Goal: Task Accomplishment & Management: Complete application form

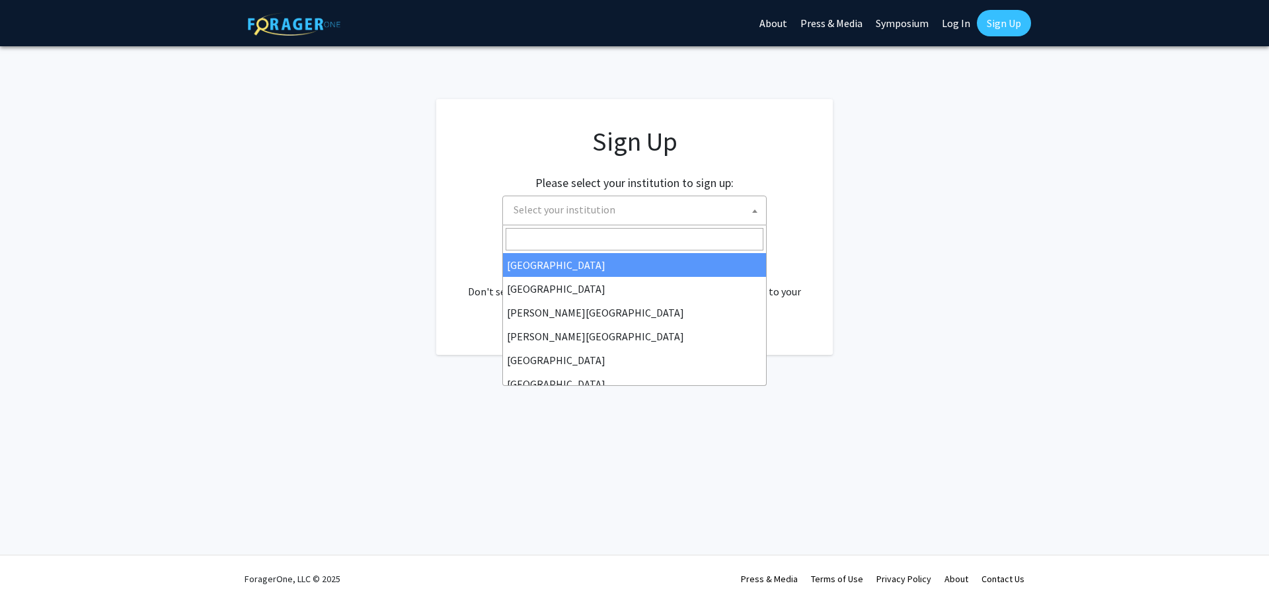
click at [654, 219] on span "Select your institution" at bounding box center [637, 209] width 258 height 27
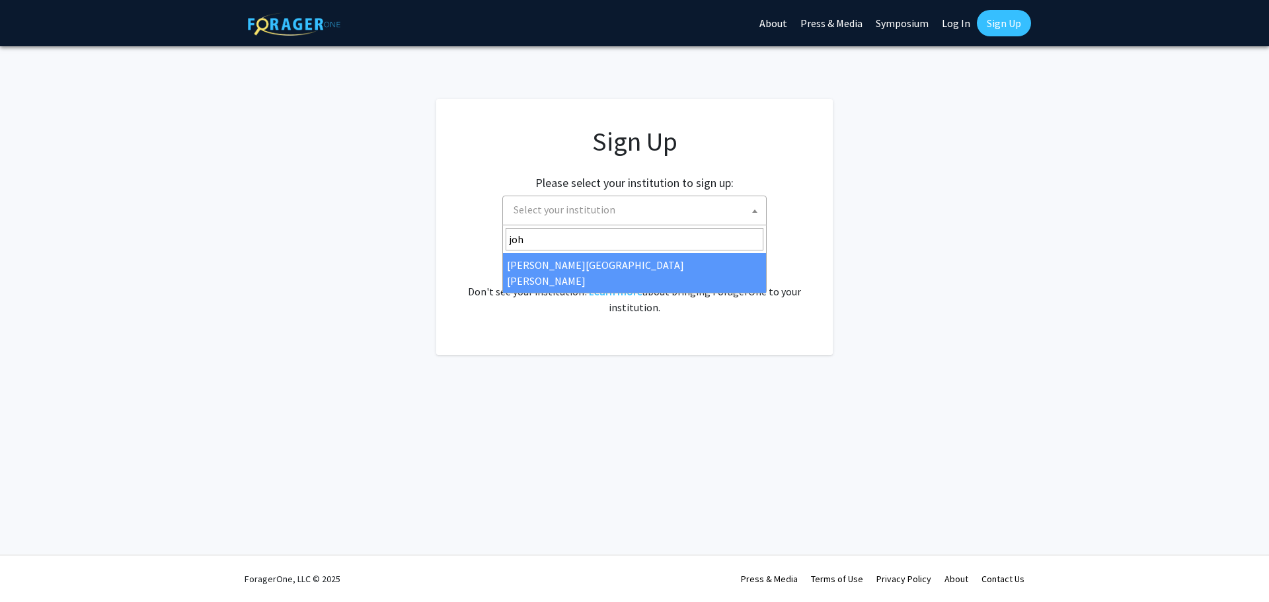
type input "joh"
select select "1"
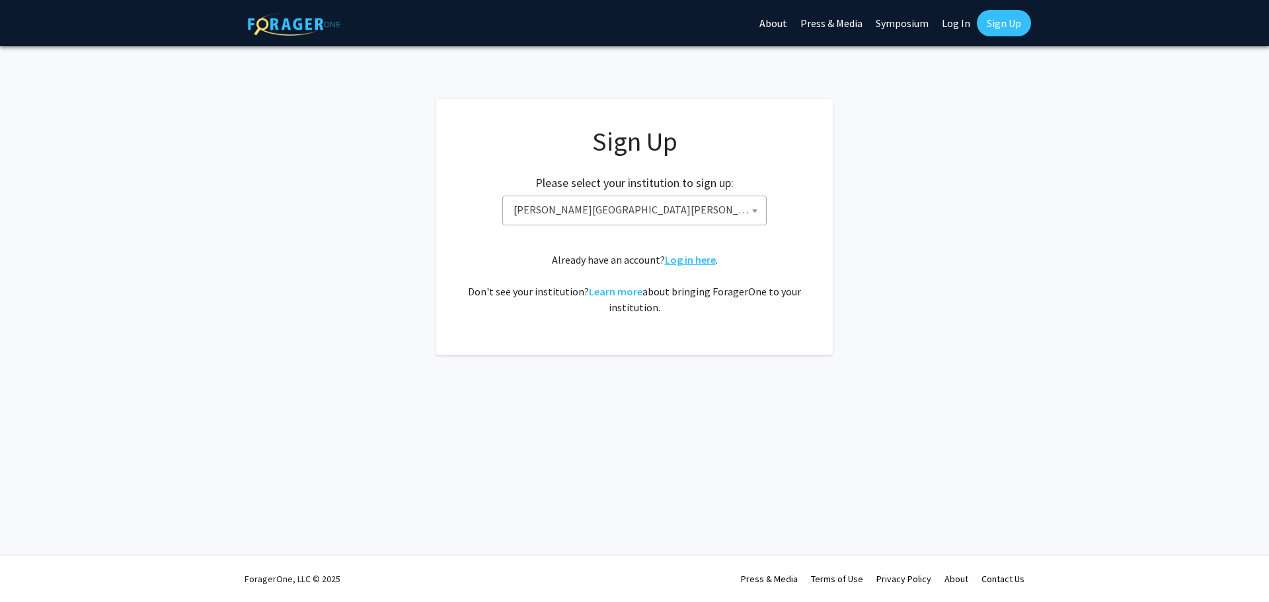
click at [683, 264] on link "Log in here" at bounding box center [690, 259] width 51 height 13
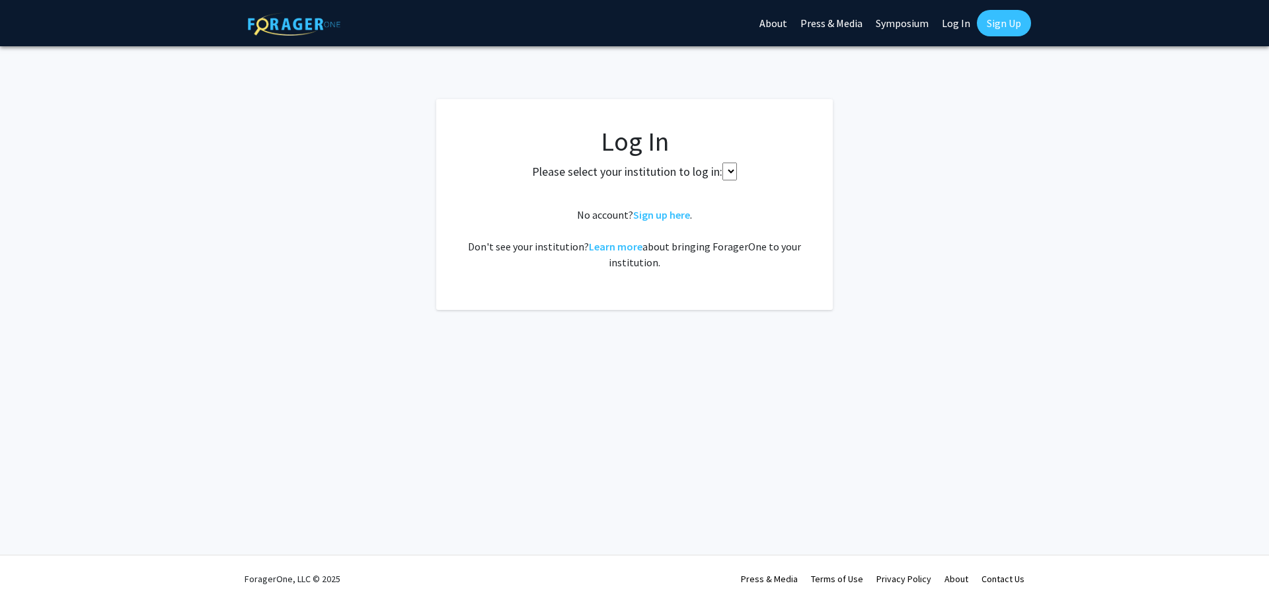
select select
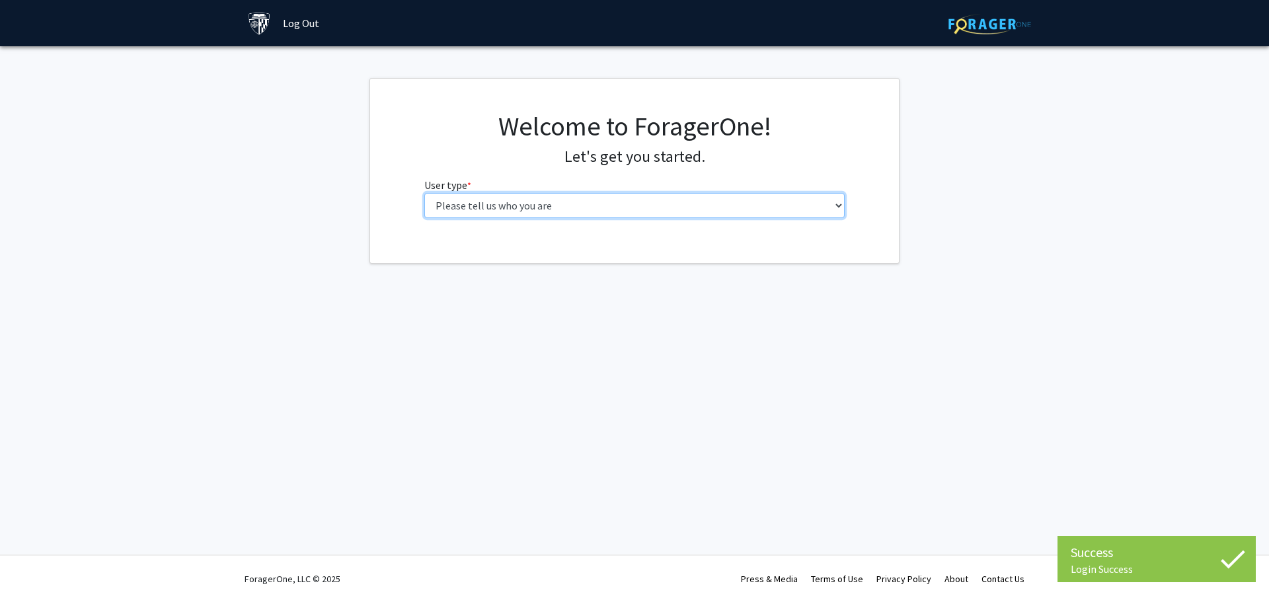
click at [680, 208] on select "Please tell us who you are Undergraduate Student Master's Student Doctoral Cand…" at bounding box center [634, 205] width 421 height 25
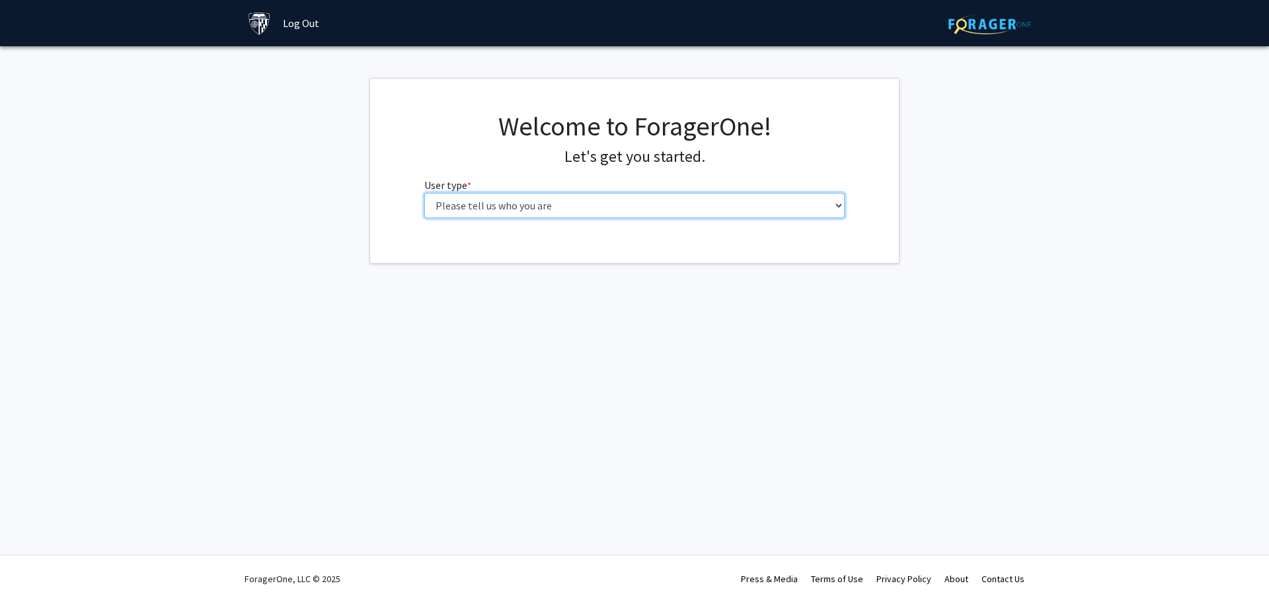
select select "2: masters"
click at [424, 193] on select "Please tell us who you are Undergraduate Student Master's Student Doctoral Cand…" at bounding box center [634, 205] width 421 height 25
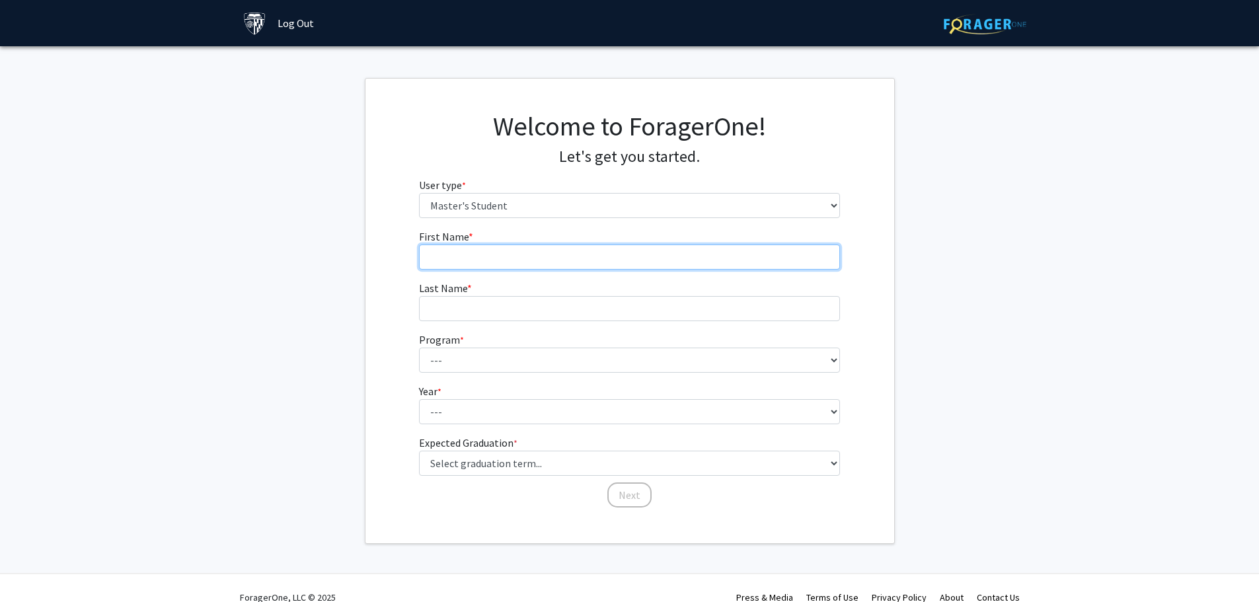
click at [654, 249] on input "First Name * required" at bounding box center [629, 257] width 421 height 25
type input "Robert"
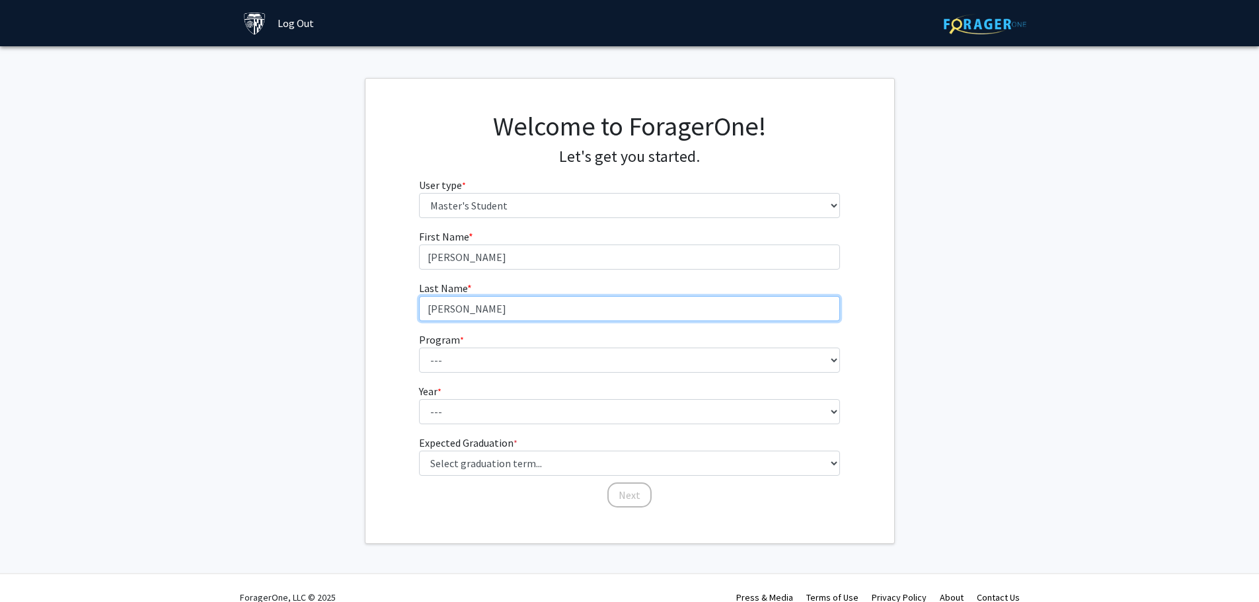
type input "Reed"
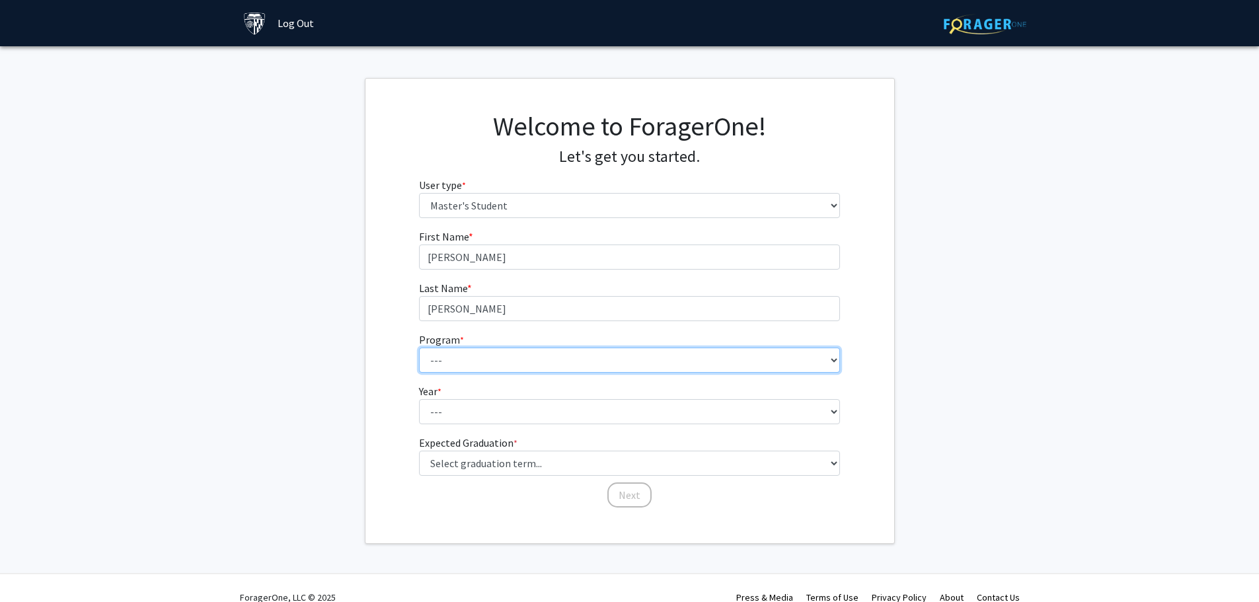
click at [637, 353] on select "--- Anatomy Education Applied and Computational Mathematics Applied Biomedical …" at bounding box center [629, 360] width 421 height 25
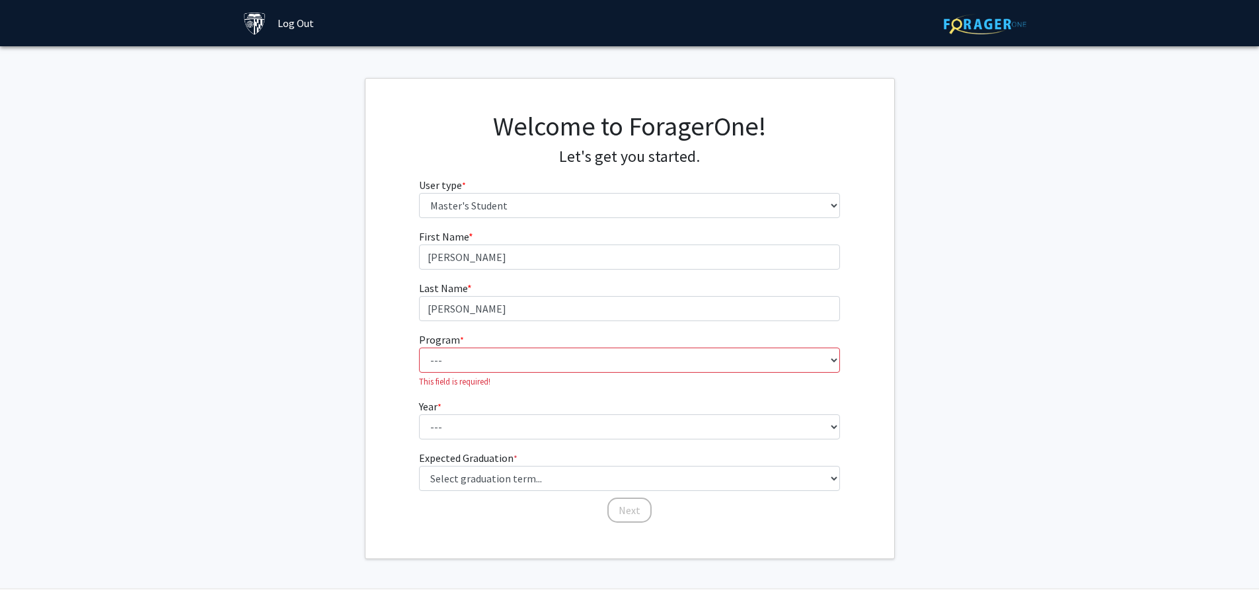
click at [254, 253] on fg-get-started "Welcome to ForagerOne! Let's get you started. User type * required Please tell …" at bounding box center [629, 318] width 1259 height 481
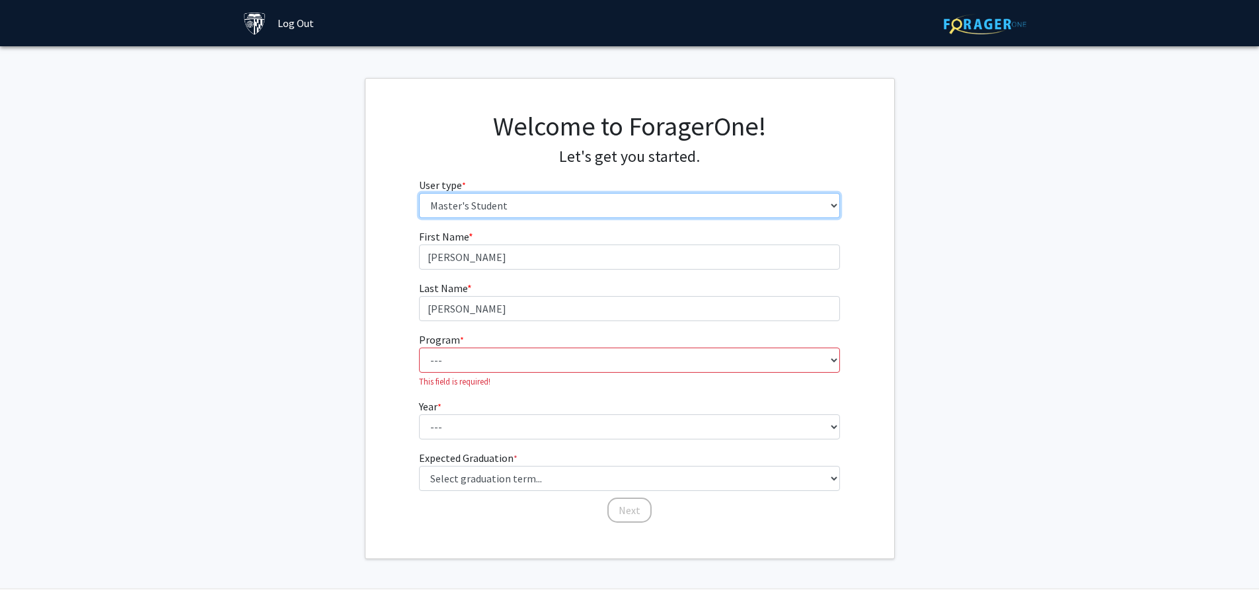
click at [517, 209] on select "Please tell us who you are Undergraduate Student Master's Student Doctoral Cand…" at bounding box center [629, 205] width 421 height 25
select select "1: undergrad"
click at [419, 193] on select "Please tell us who you are Undergraduate Student Master's Student Doctoral Cand…" at bounding box center [629, 205] width 421 height 25
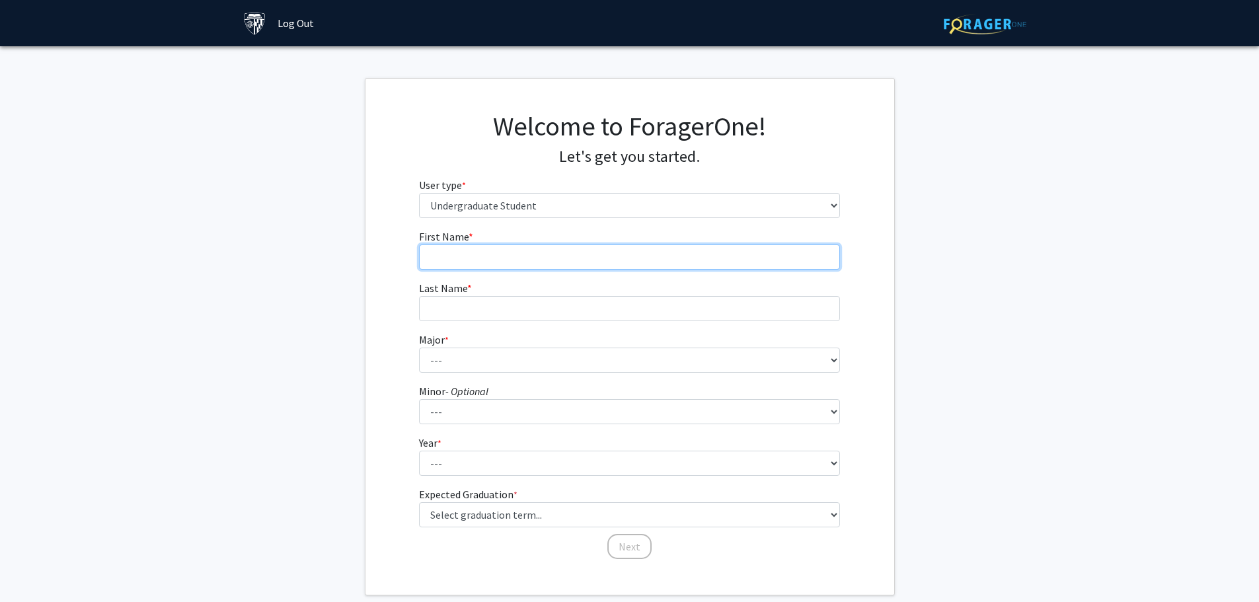
click at [524, 251] on input "First Name * required" at bounding box center [629, 257] width 421 height 25
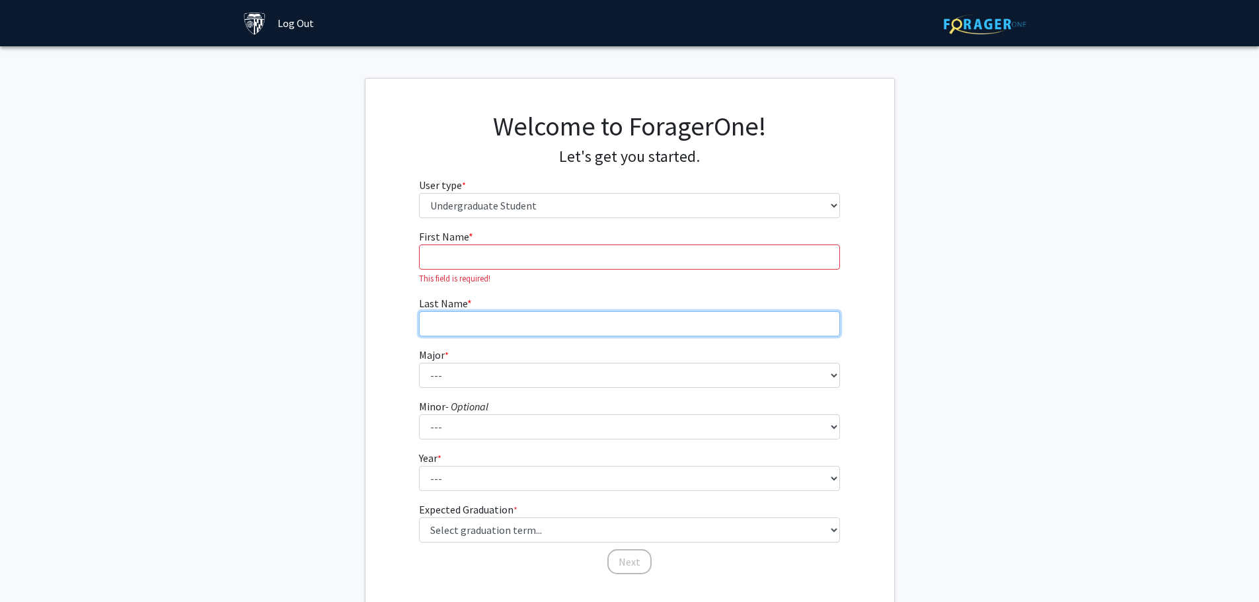
drag, startPoint x: 474, startPoint y: 312, endPoint x: 457, endPoint y: 326, distance: 21.6
click at [474, 312] on input "Last Name * required" at bounding box center [629, 323] width 421 height 25
